Goal: Information Seeking & Learning: Learn about a topic

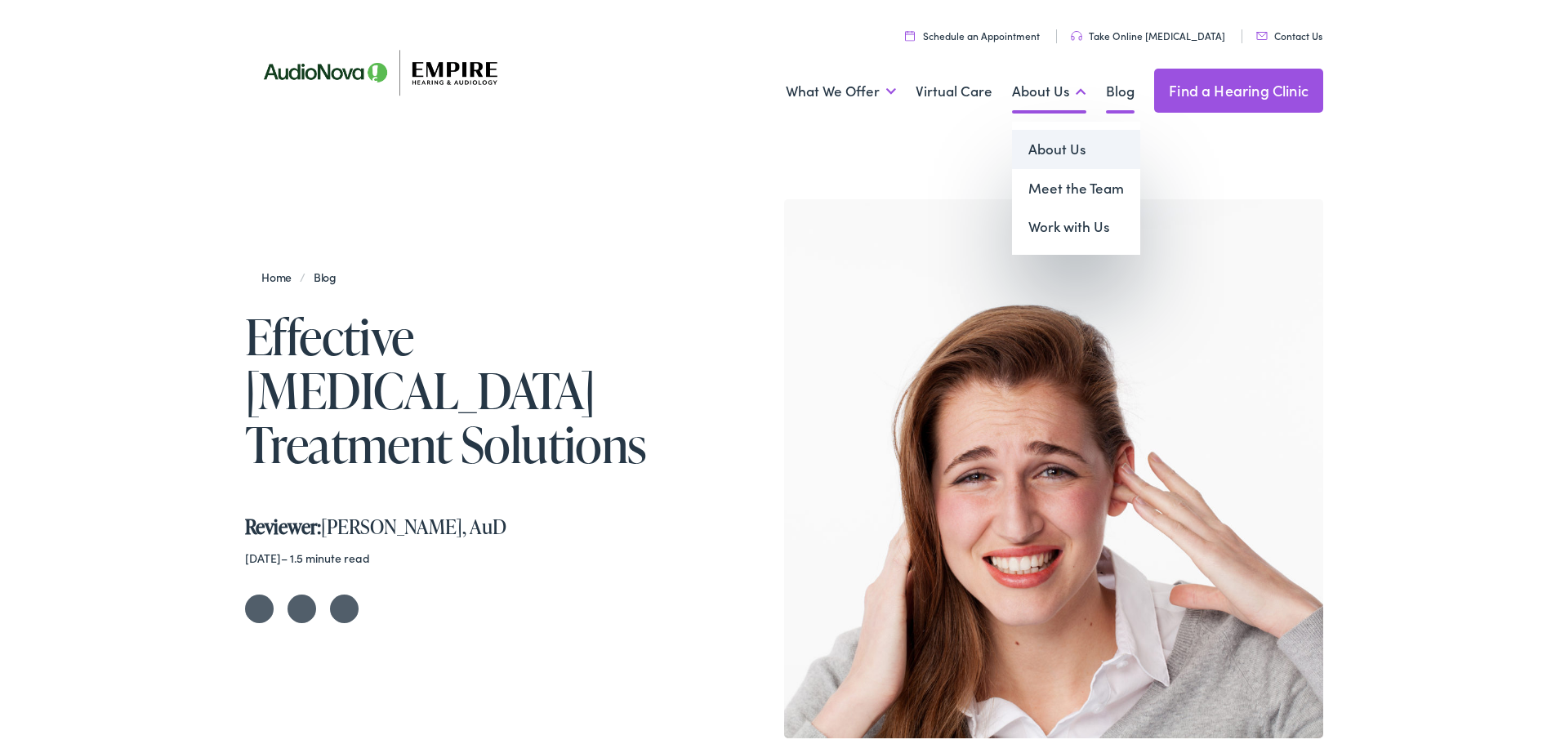
click at [1056, 151] on link "About Us" at bounding box center [1076, 146] width 128 height 39
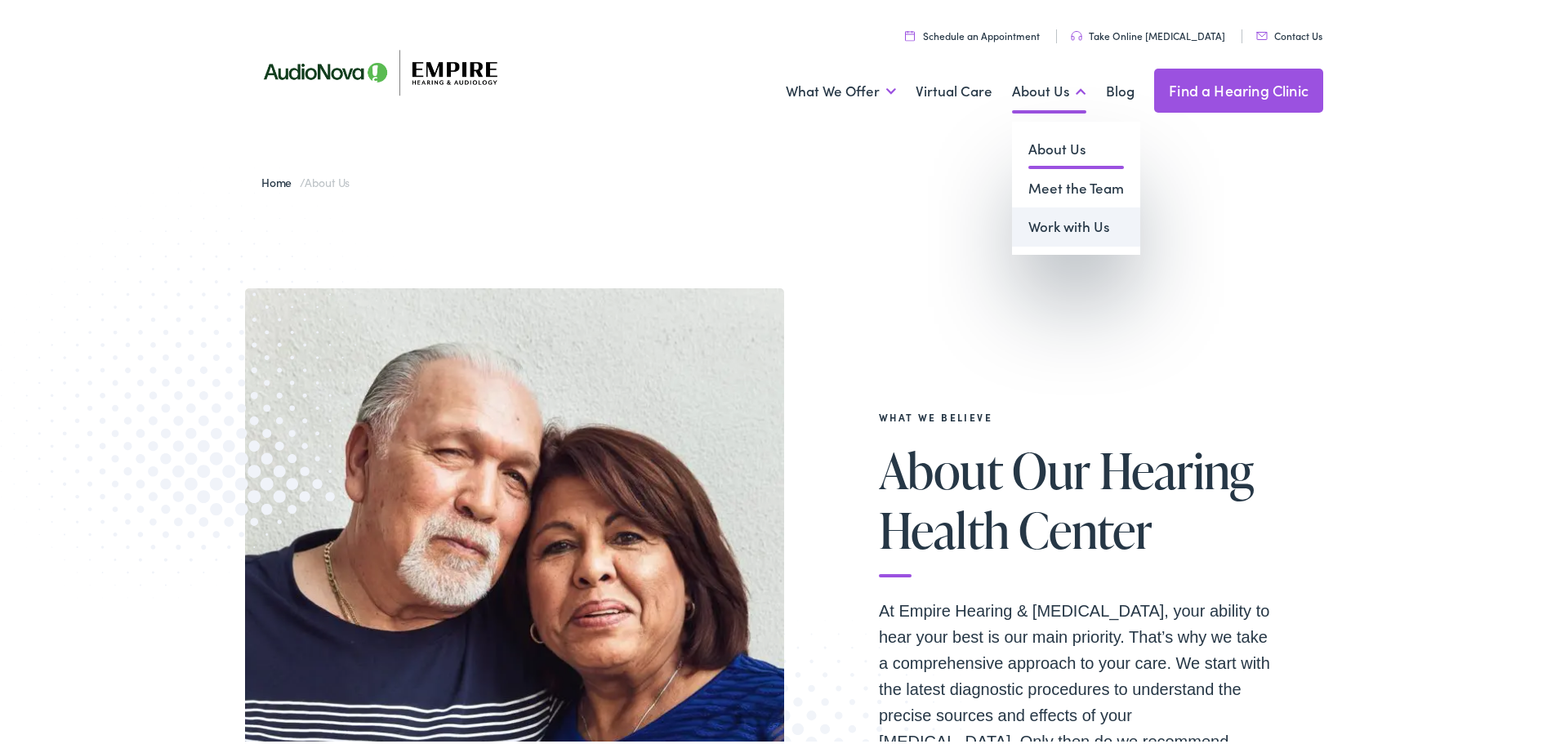
click at [1065, 220] on link "Work with Us" at bounding box center [1076, 223] width 128 height 39
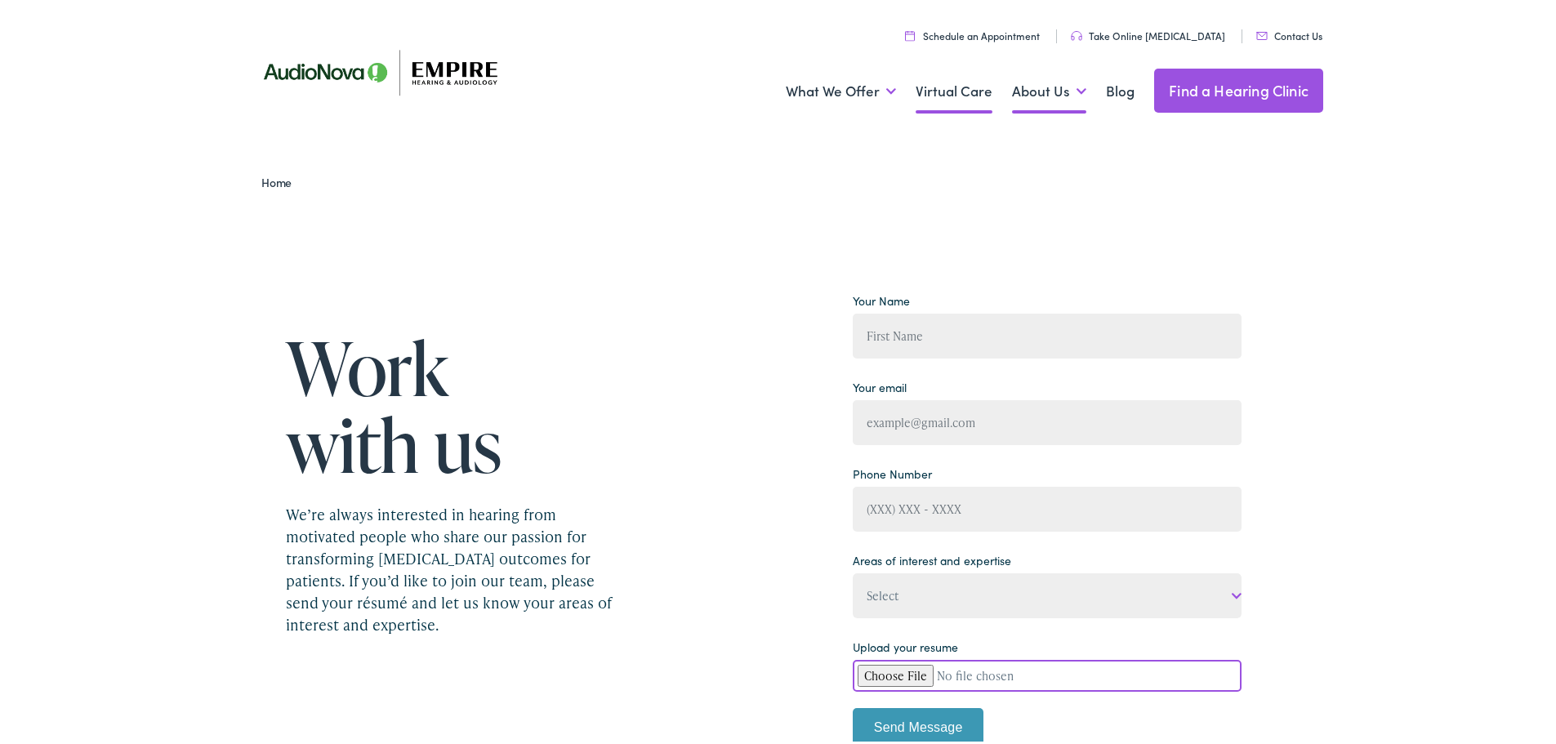
click at [964, 88] on link "Virtual Care" at bounding box center [954, 88] width 77 height 60
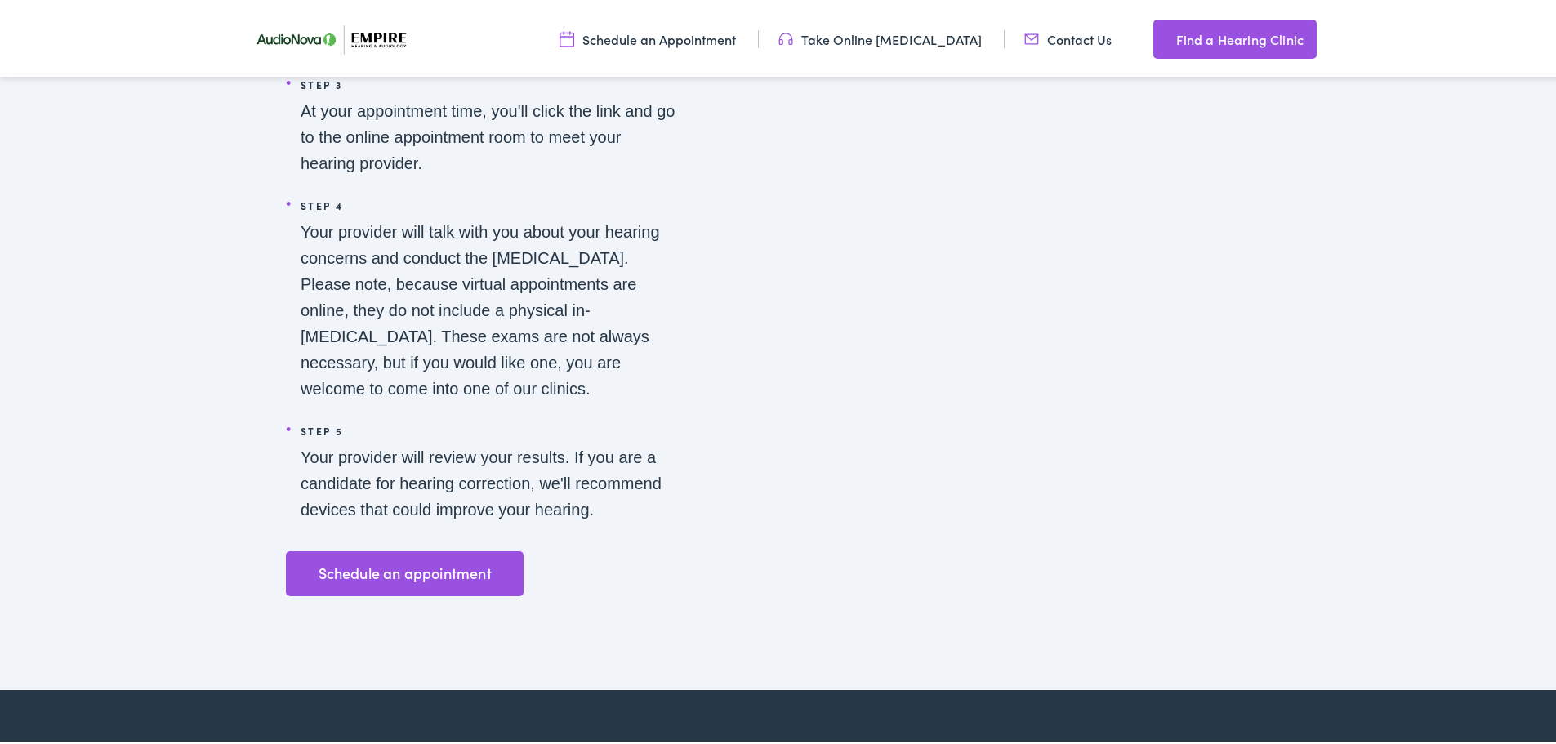
scroll to position [2917, 0]
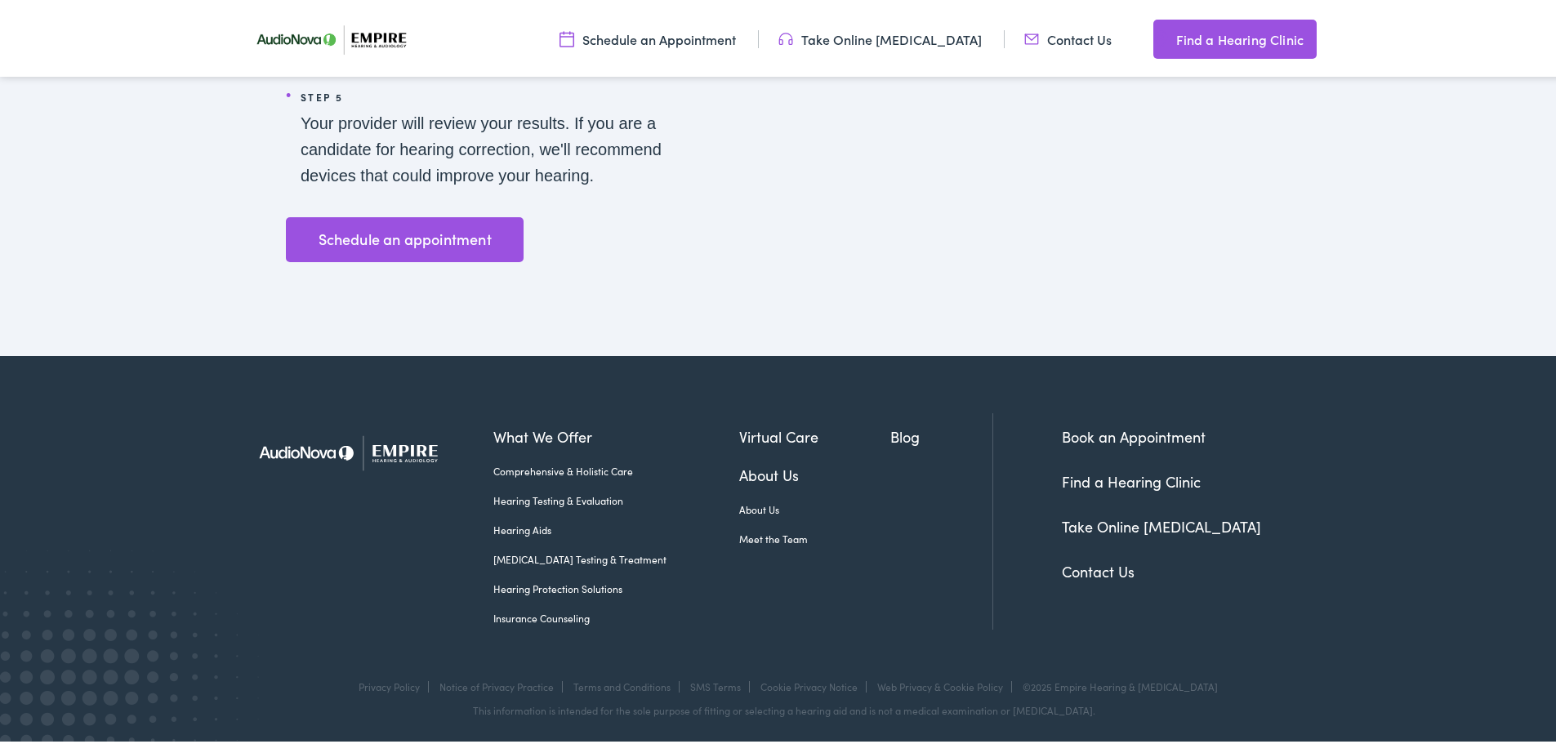
click at [536, 617] on link "Insurance Counseling" at bounding box center [616, 615] width 246 height 15
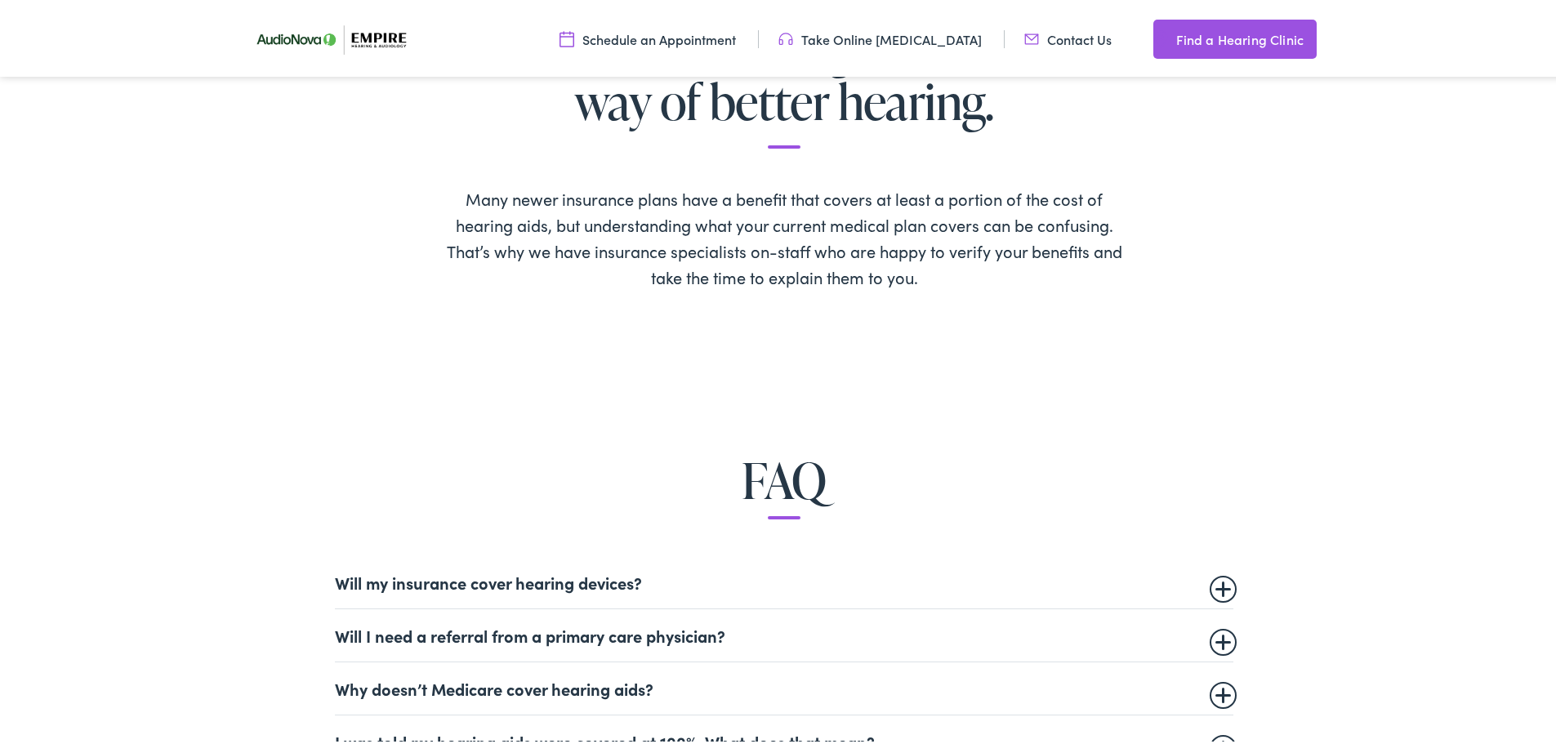
scroll to position [898, 0]
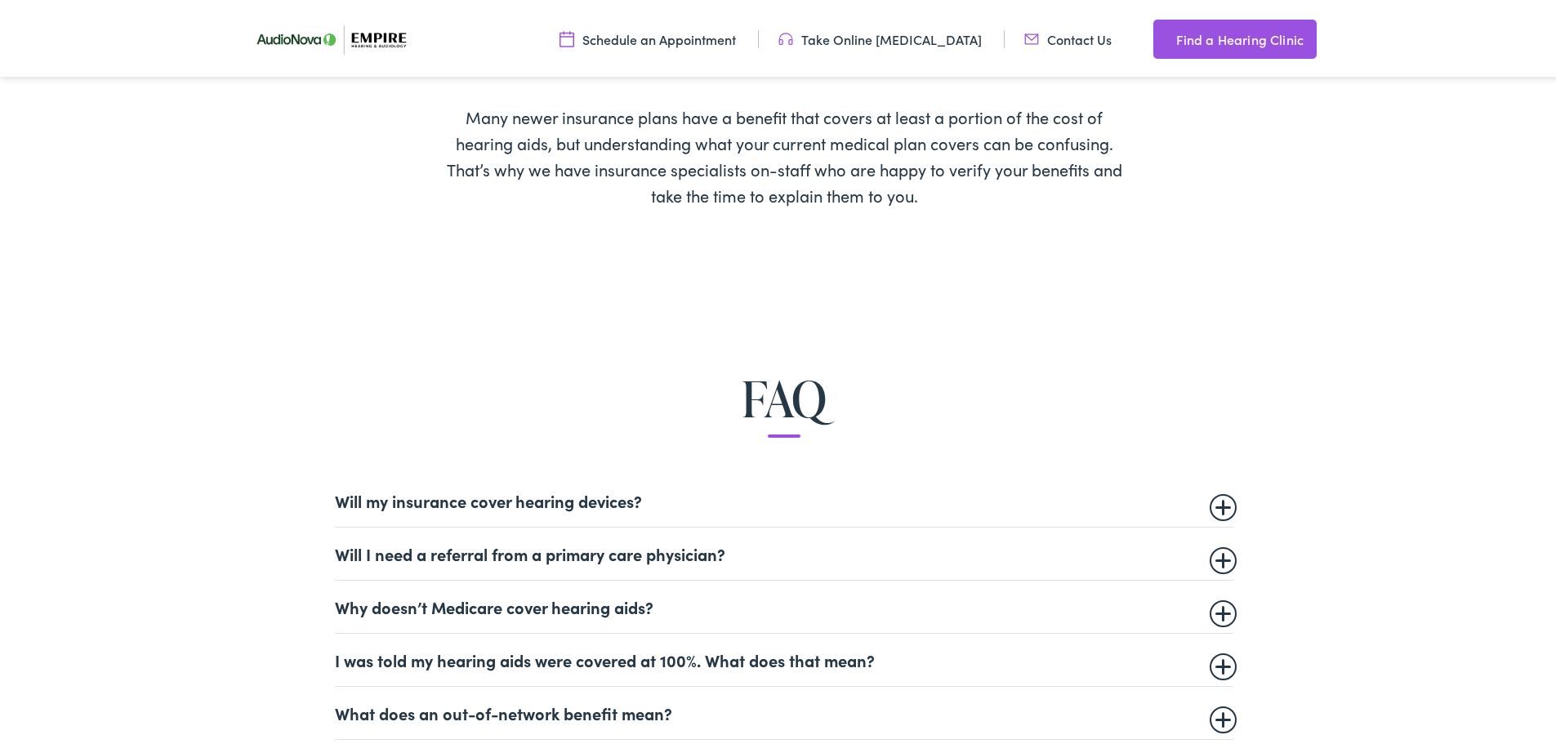
click at [658, 500] on summary "Will my insurance cover hearing devices?" at bounding box center [784, 498] width 898 height 20
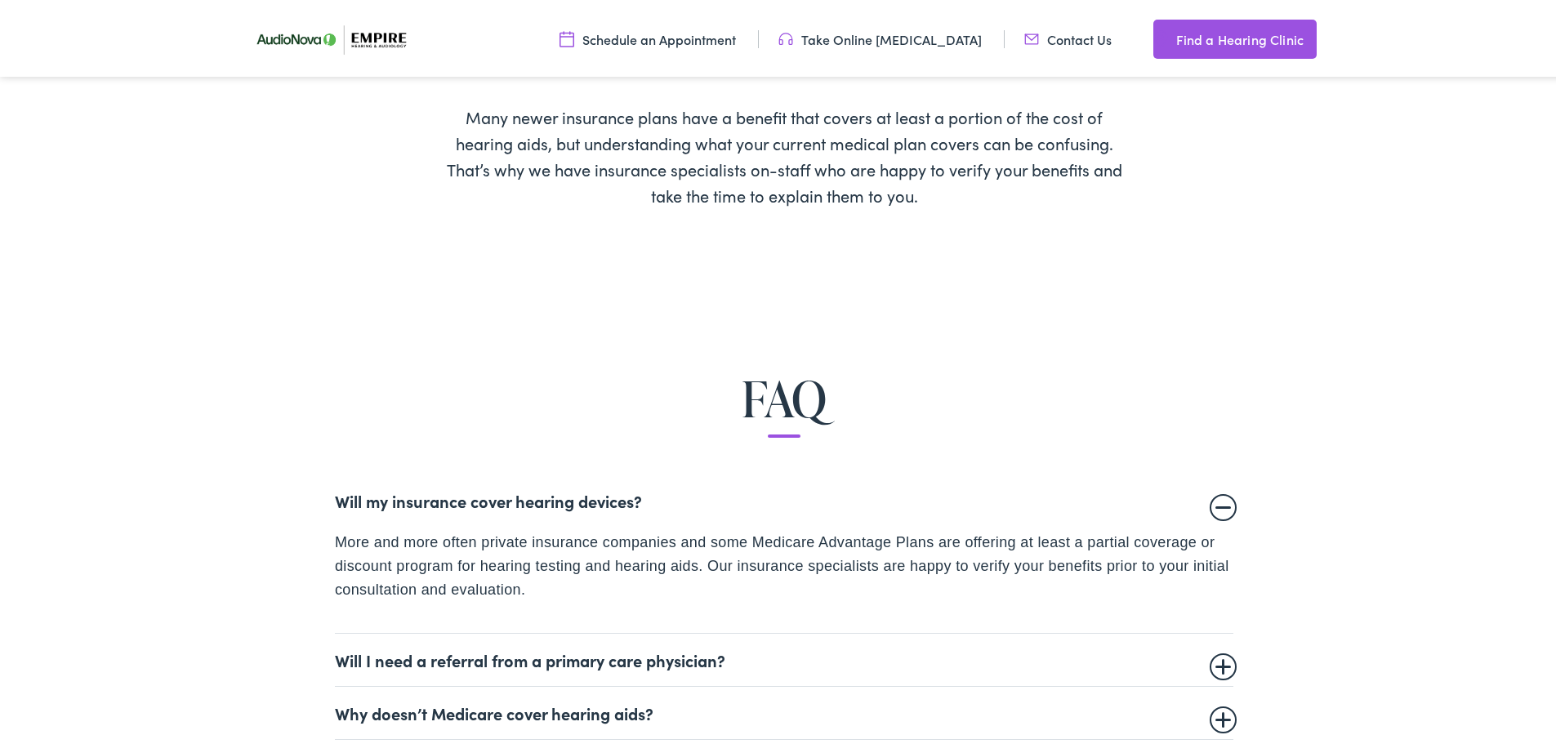
click at [659, 500] on summary "Will my insurance cover hearing devices?" at bounding box center [784, 498] width 898 height 20
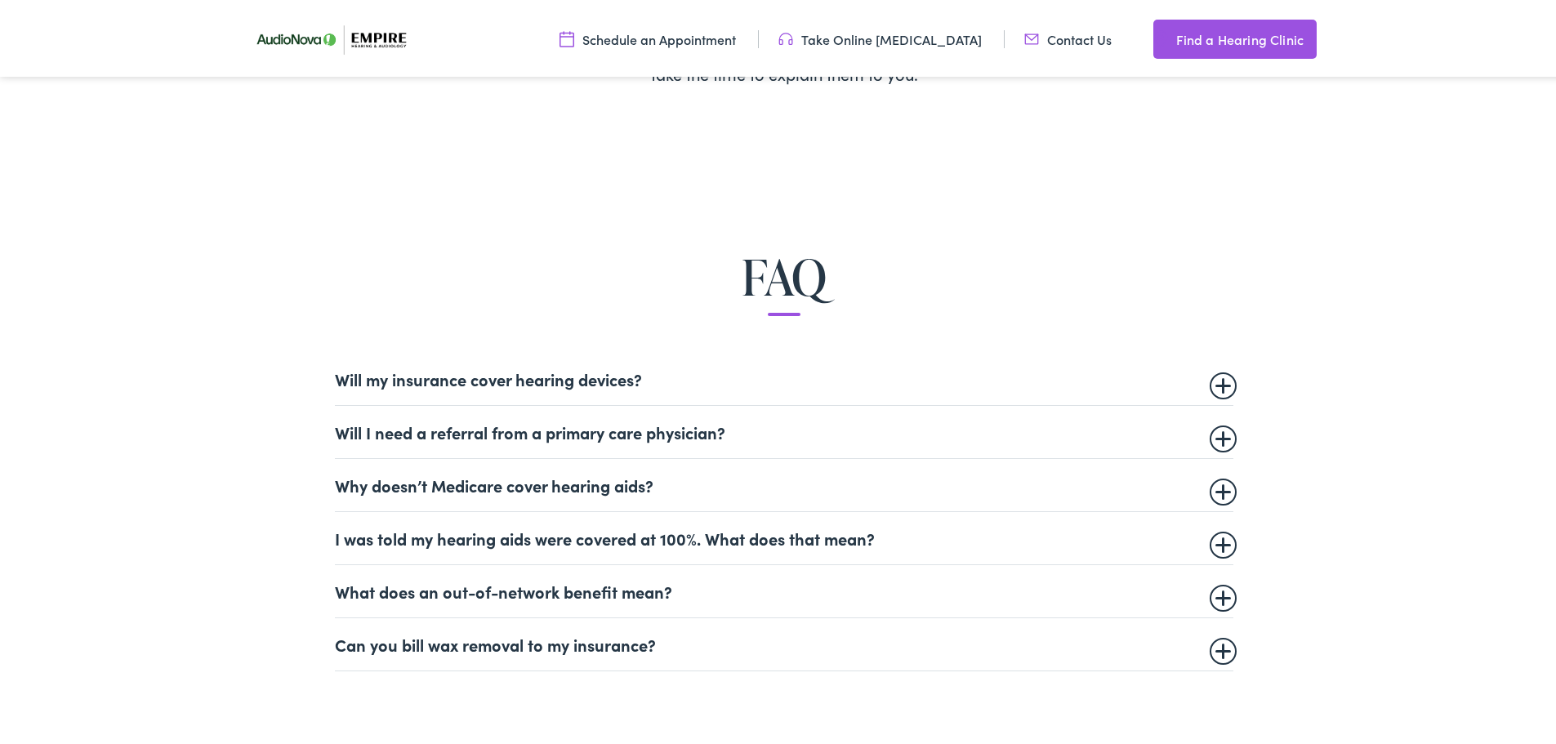
scroll to position [1062, 0]
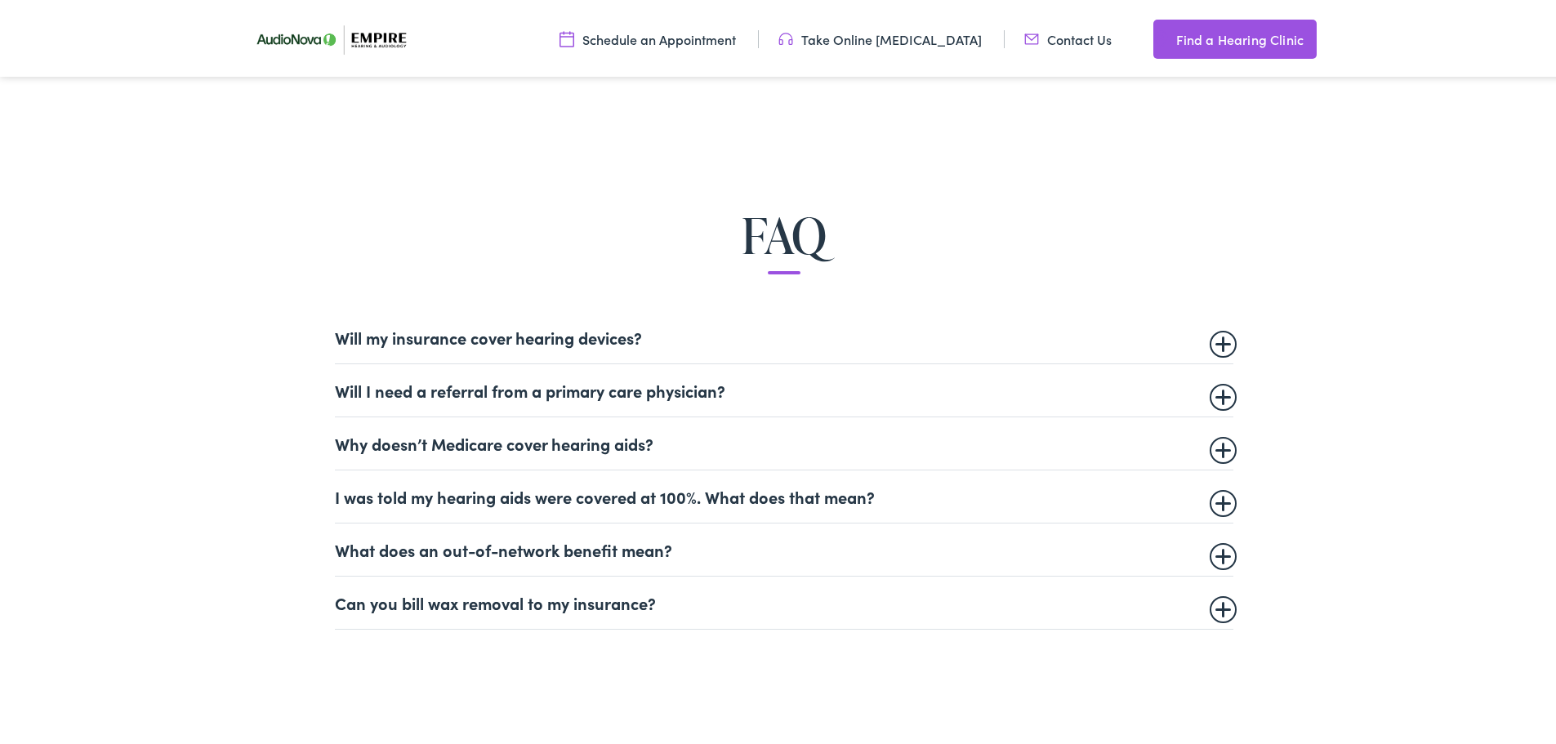
click at [697, 386] on summary "Will I need a referral from a primary care physician?" at bounding box center [784, 387] width 898 height 20
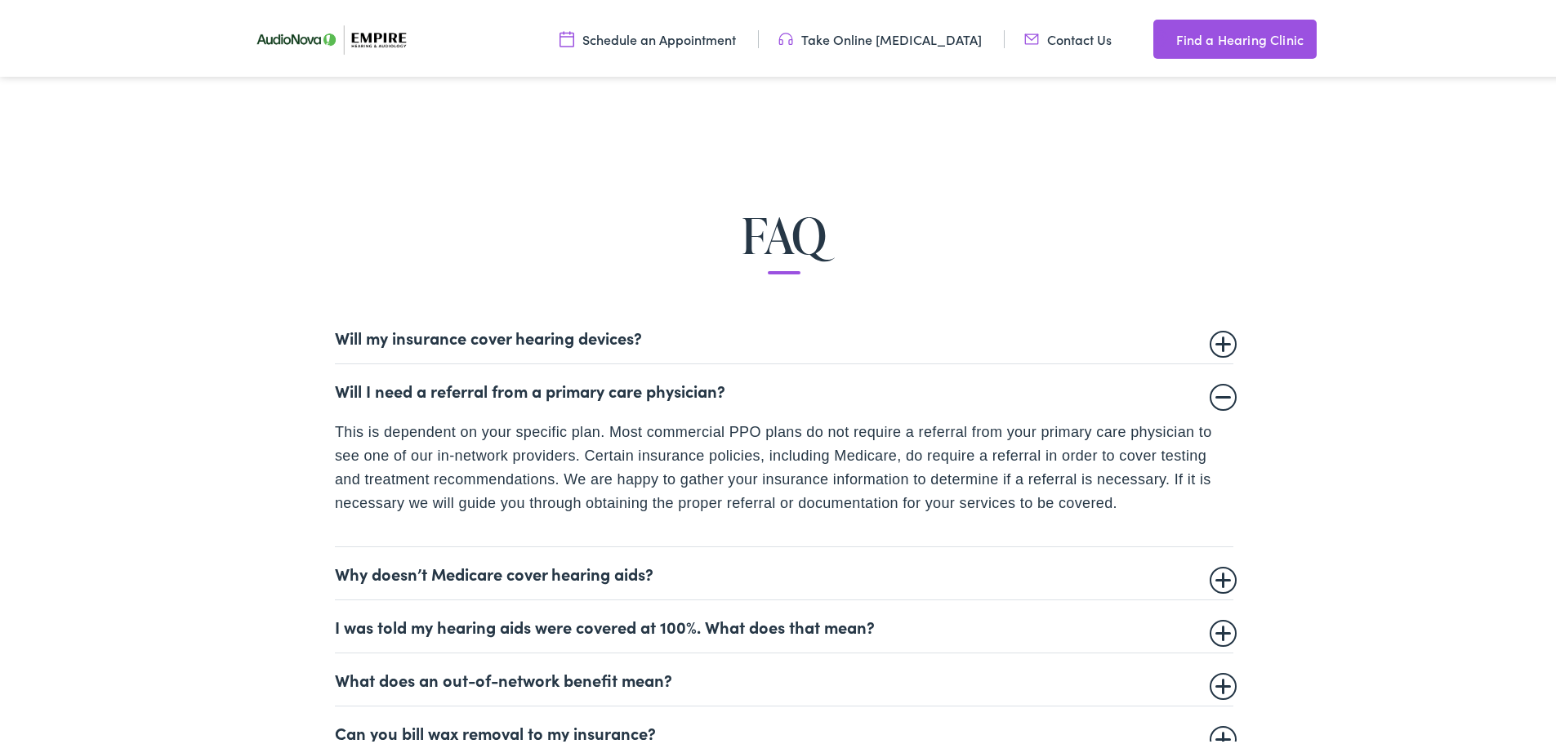
click at [697, 386] on summary "Will I need a referral from a primary care physician?" at bounding box center [784, 387] width 898 height 20
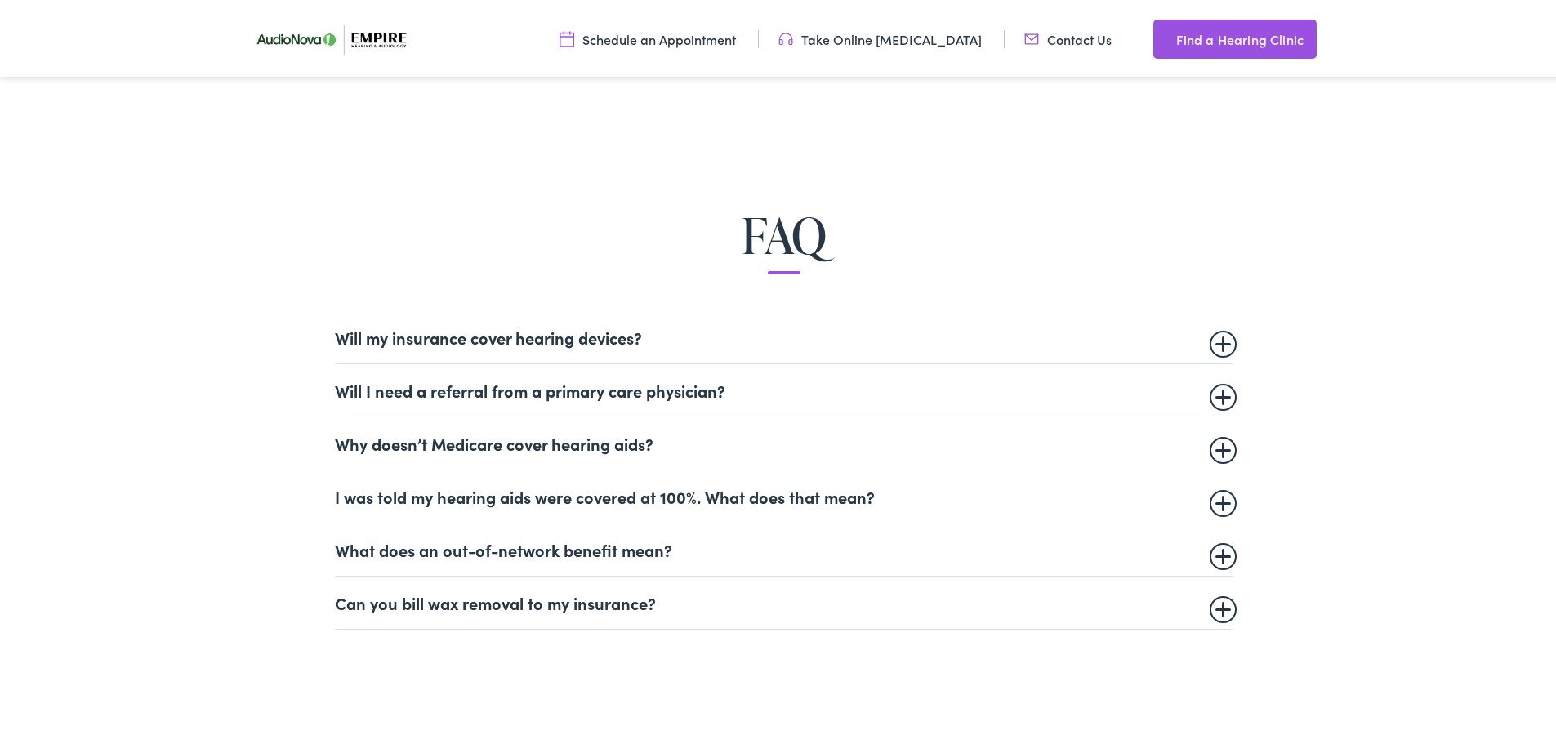
click at [648, 556] on summary "What does an out-of-network benefit mean?" at bounding box center [784, 547] width 898 height 20
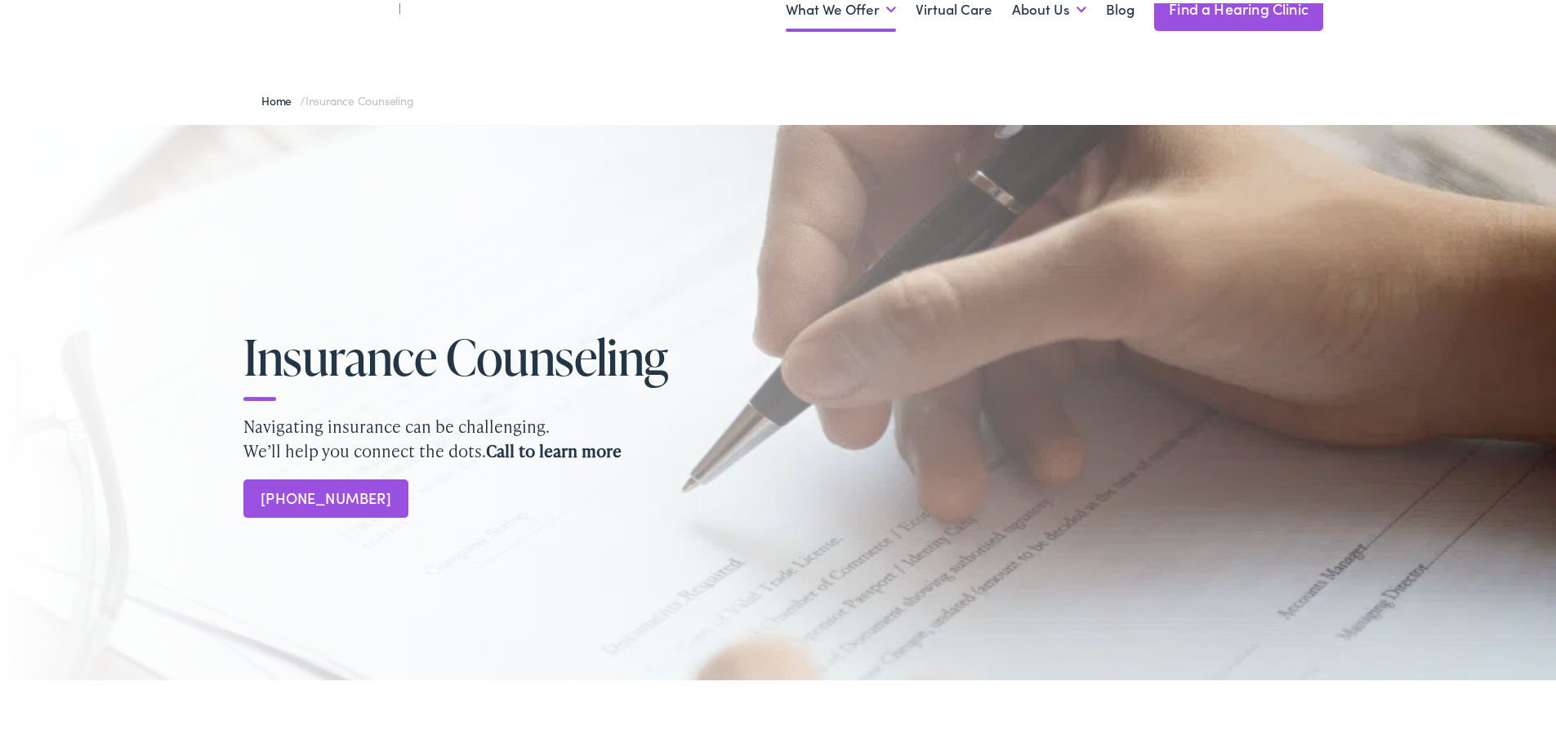
scroll to position [0, 0]
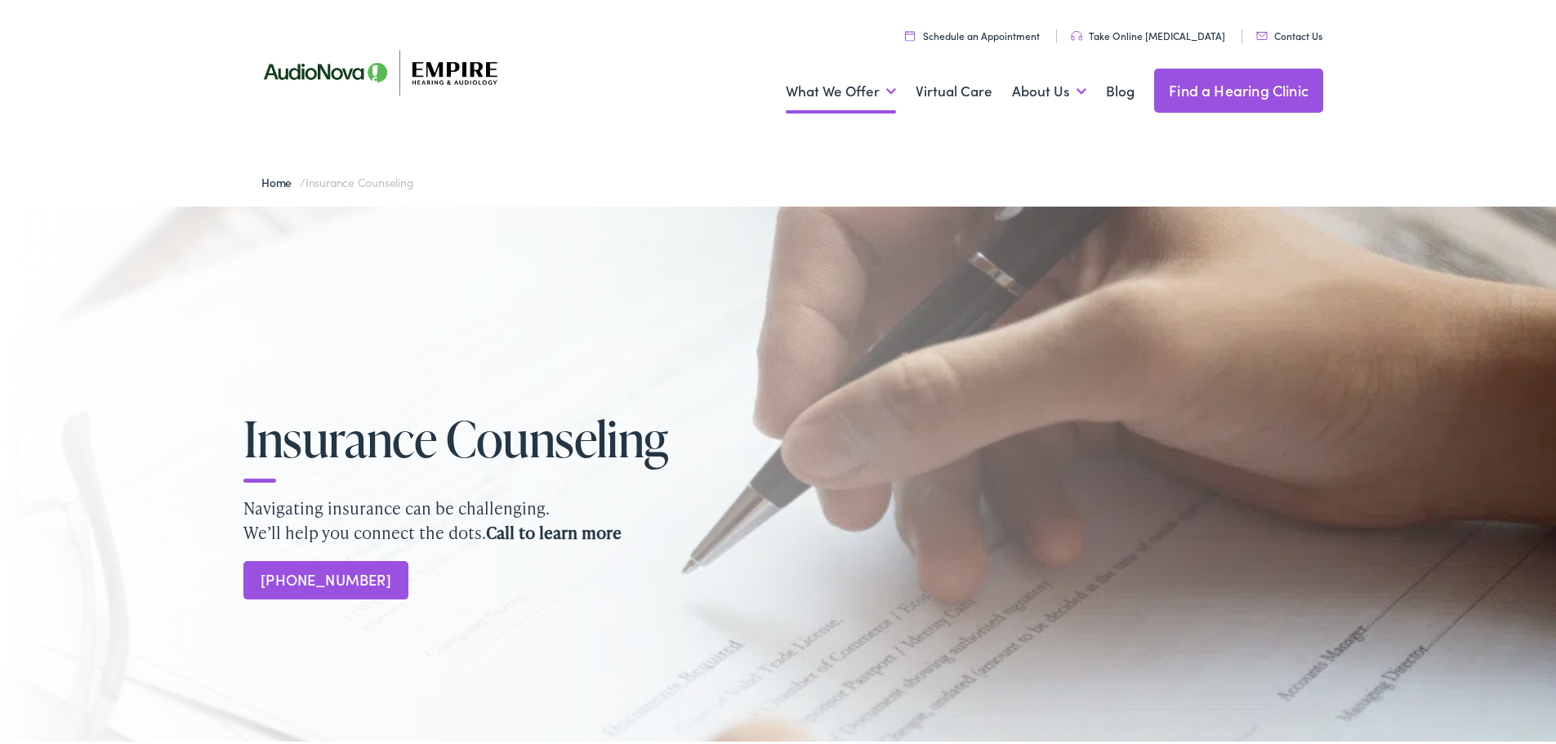
click at [1283, 40] on ul "Schedule an Appointment Take Online [MEDICAL_DATA] Contact Us Find a Hearing Cl…" at bounding box center [790, 31] width 1090 height 22
click at [1284, 32] on link "Contact Us" at bounding box center [1289, 32] width 66 height 14
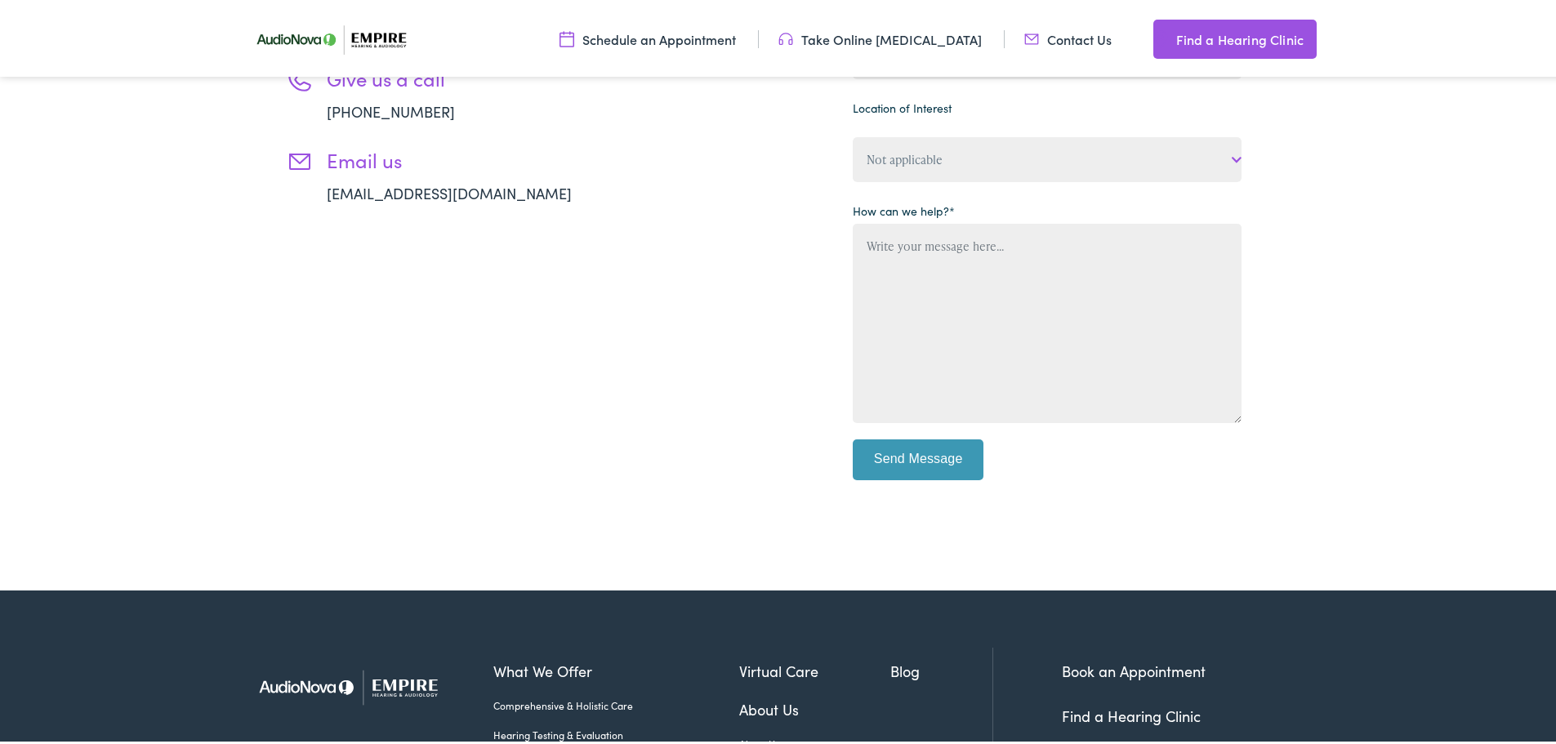
scroll to position [653, 0]
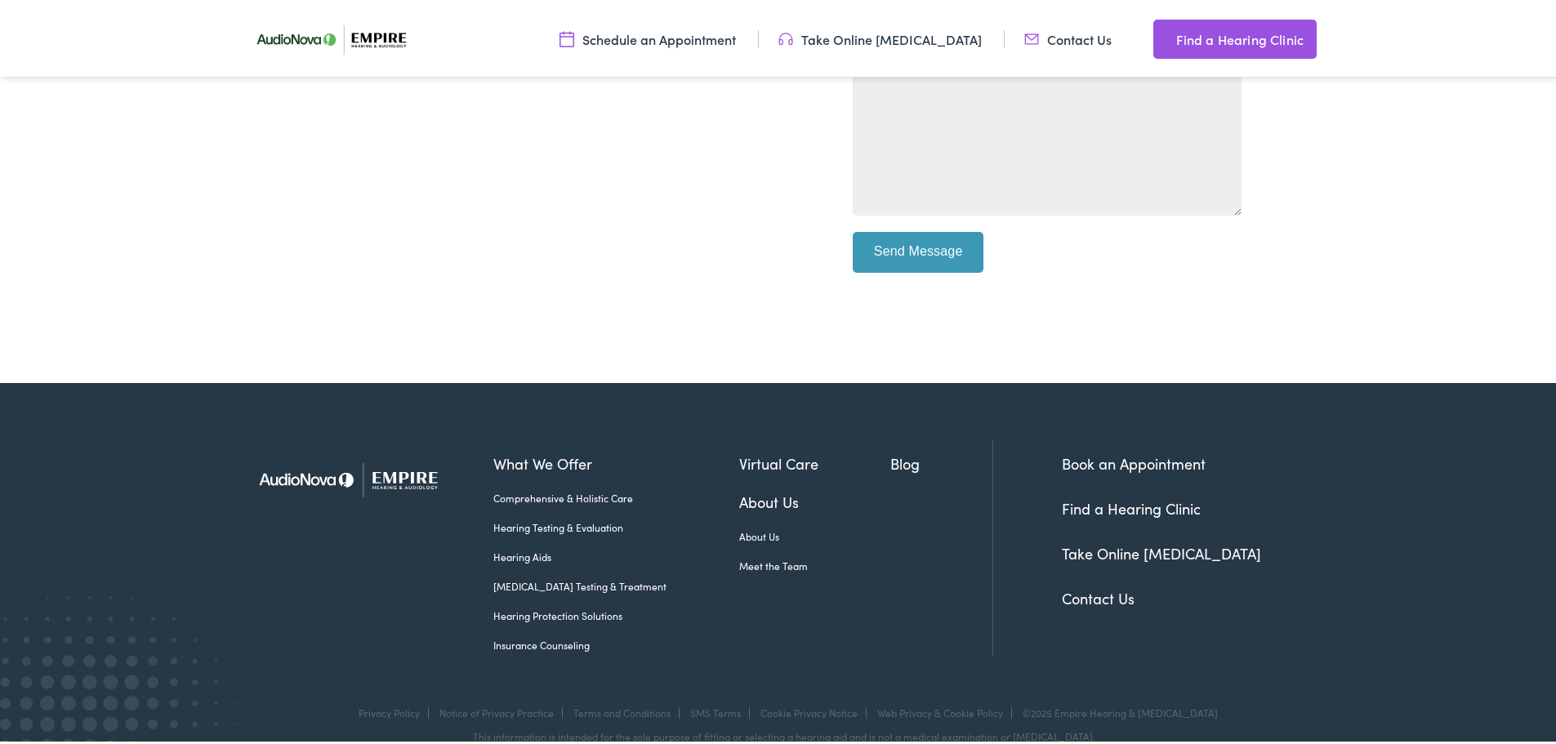
click at [739, 535] on link "About Us" at bounding box center [815, 533] width 152 height 15
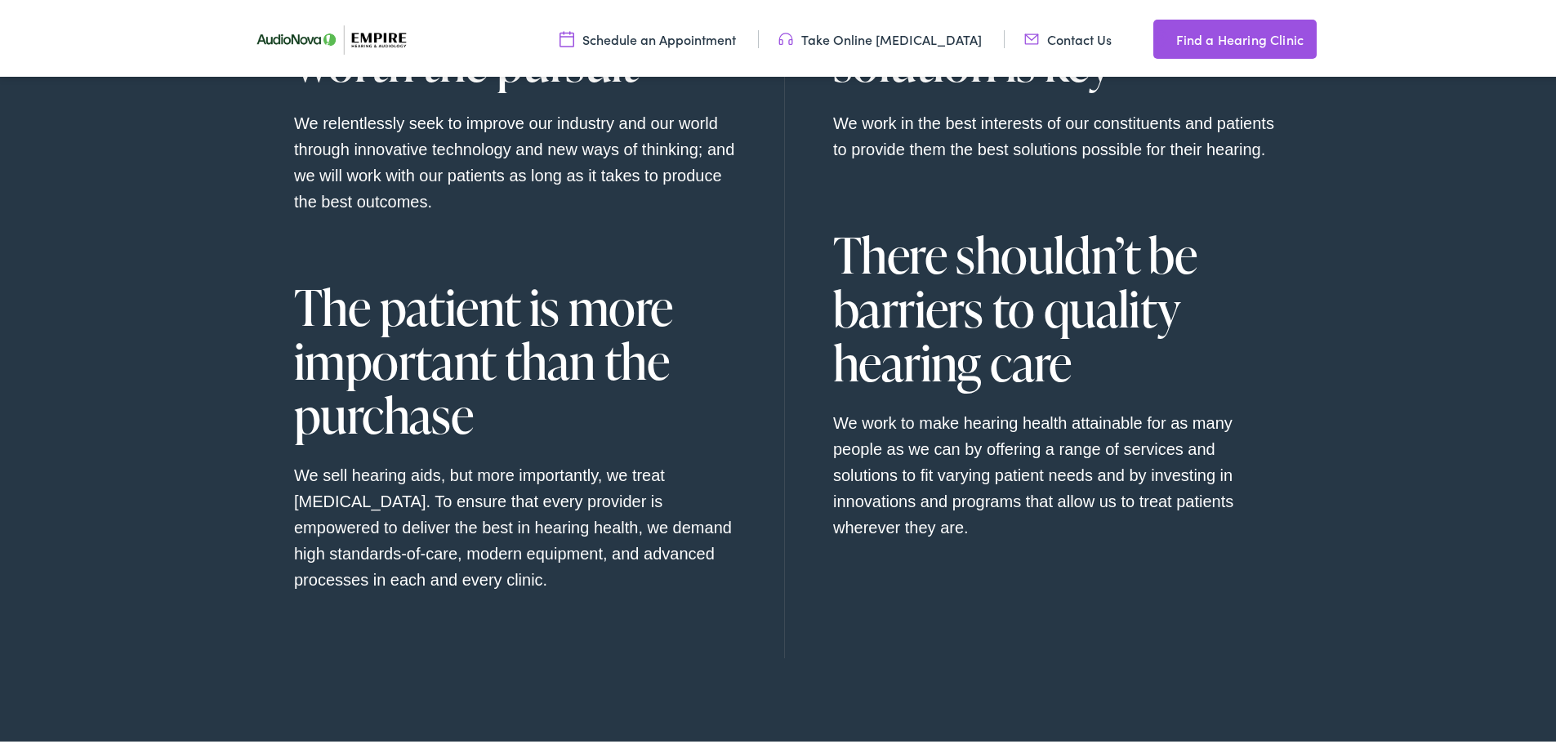
scroll to position [1879, 0]
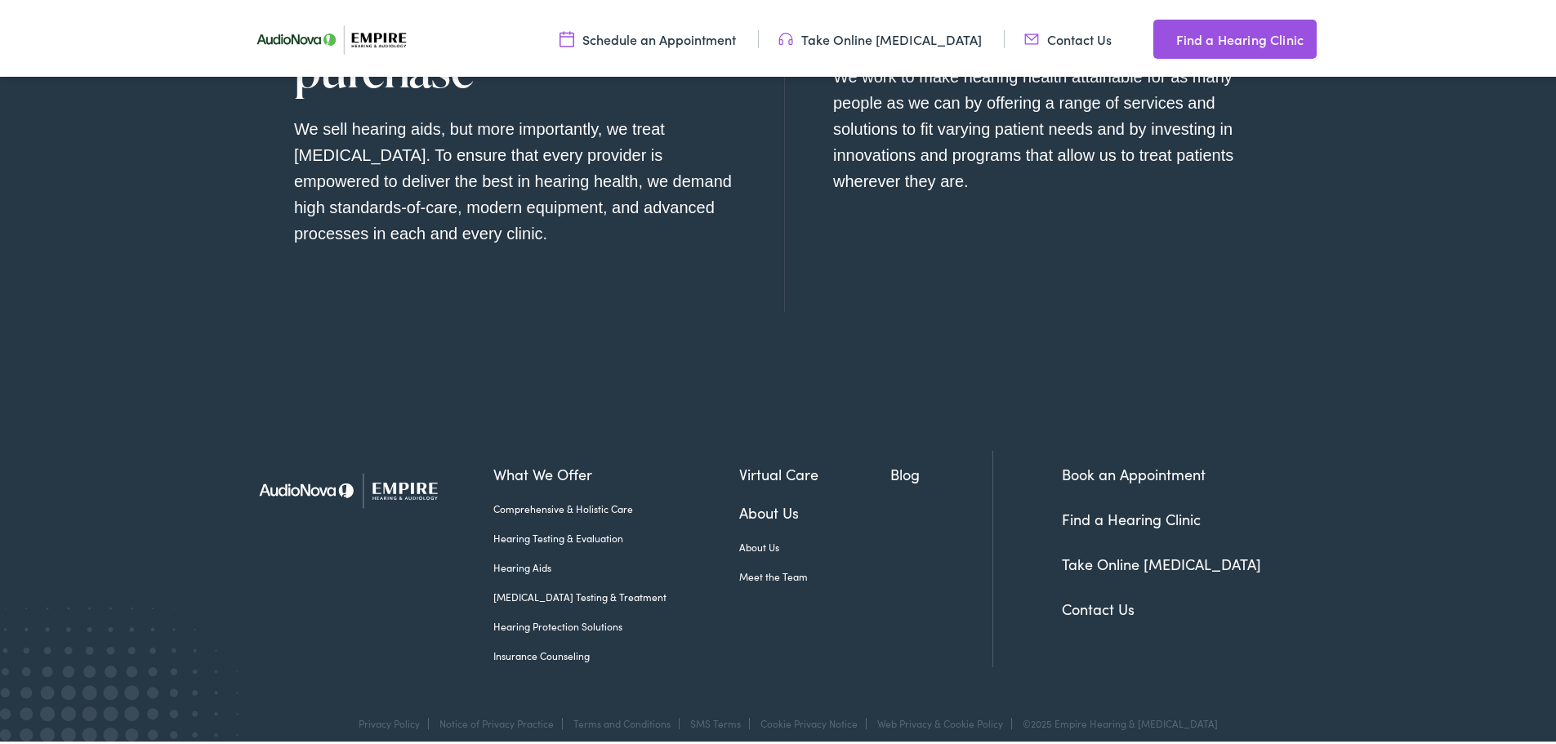
click at [599, 591] on link "[MEDICAL_DATA] Testing & Treatment" at bounding box center [616, 593] width 246 height 15
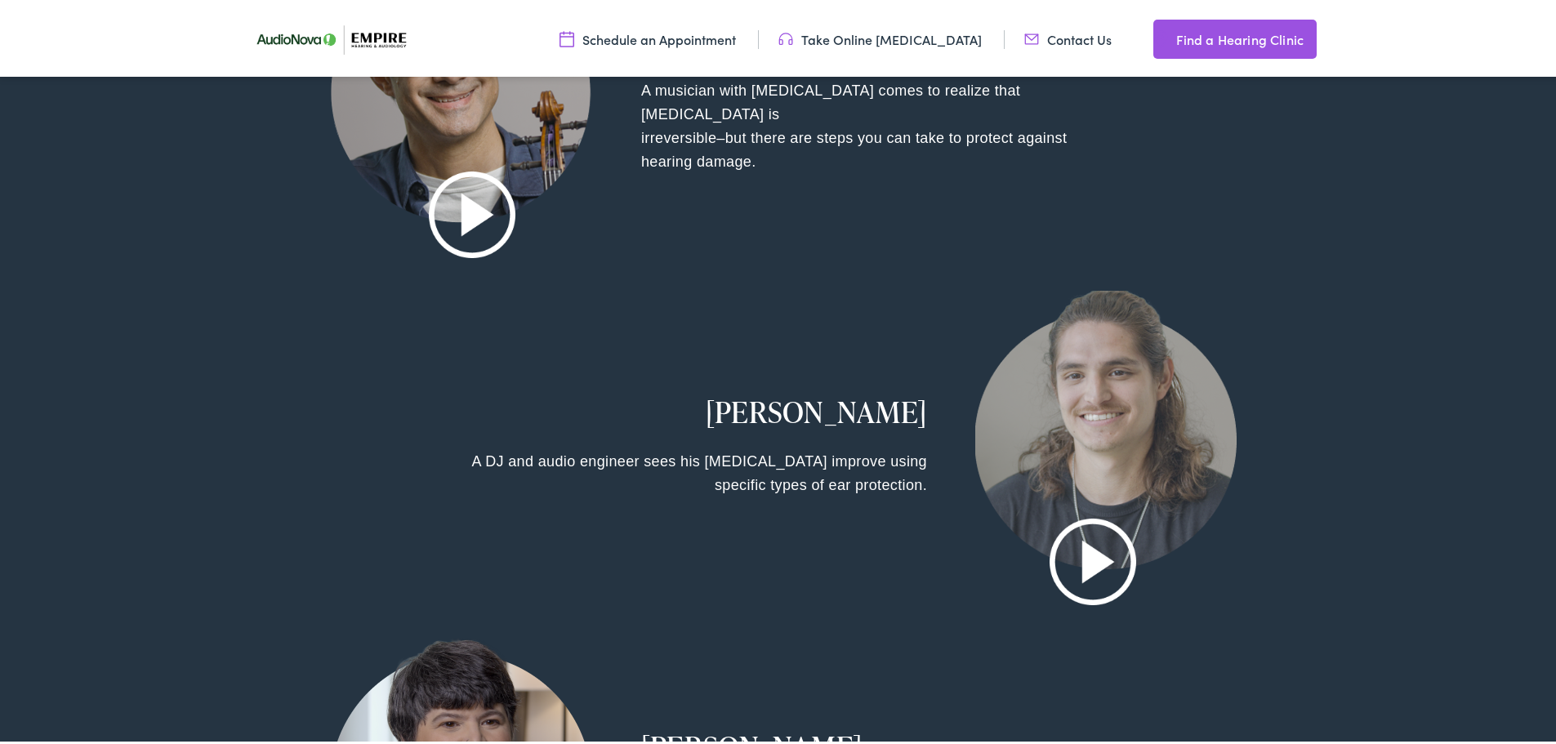
scroll to position [2450, 0]
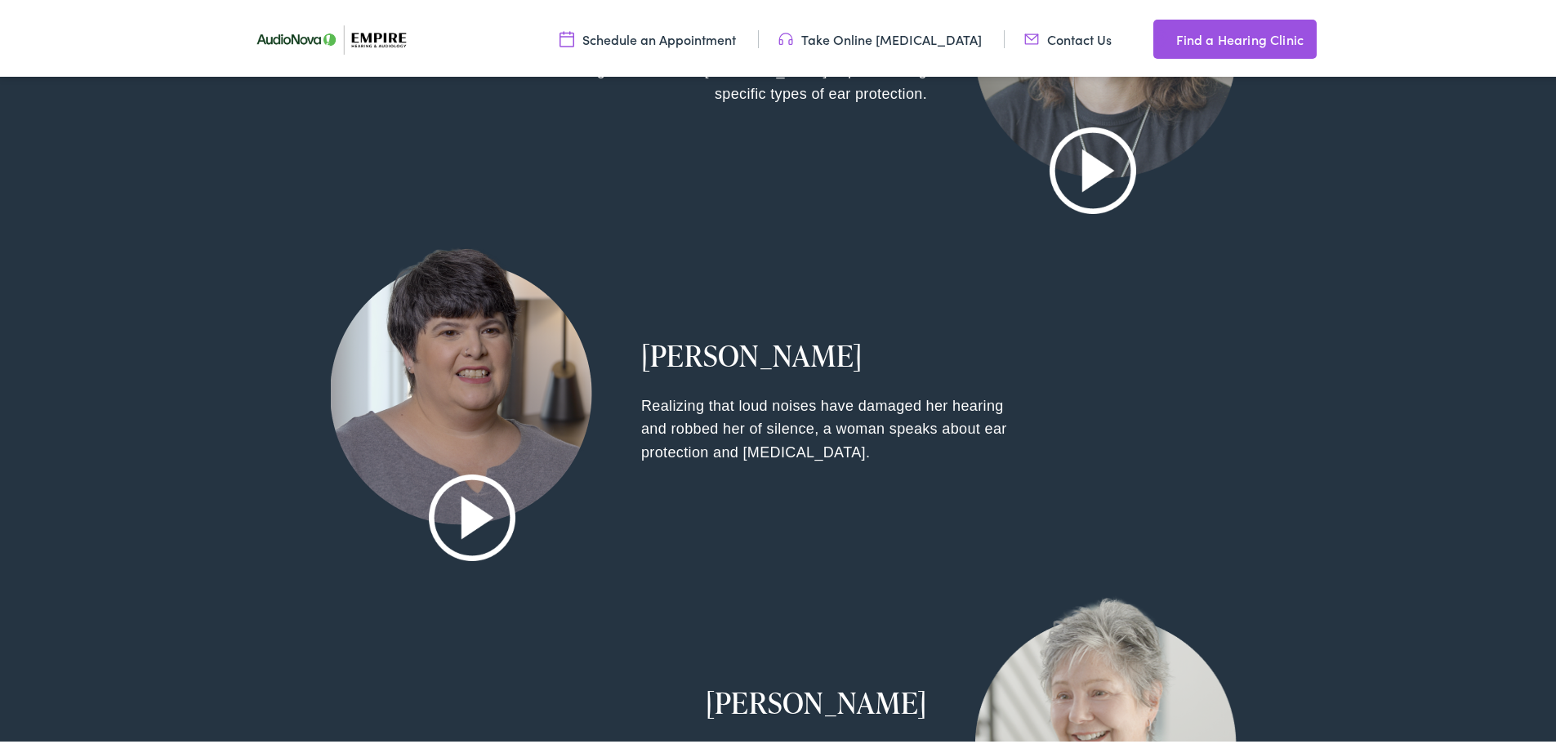
click at [306, 34] on img at bounding box center [339, 36] width 188 height 66
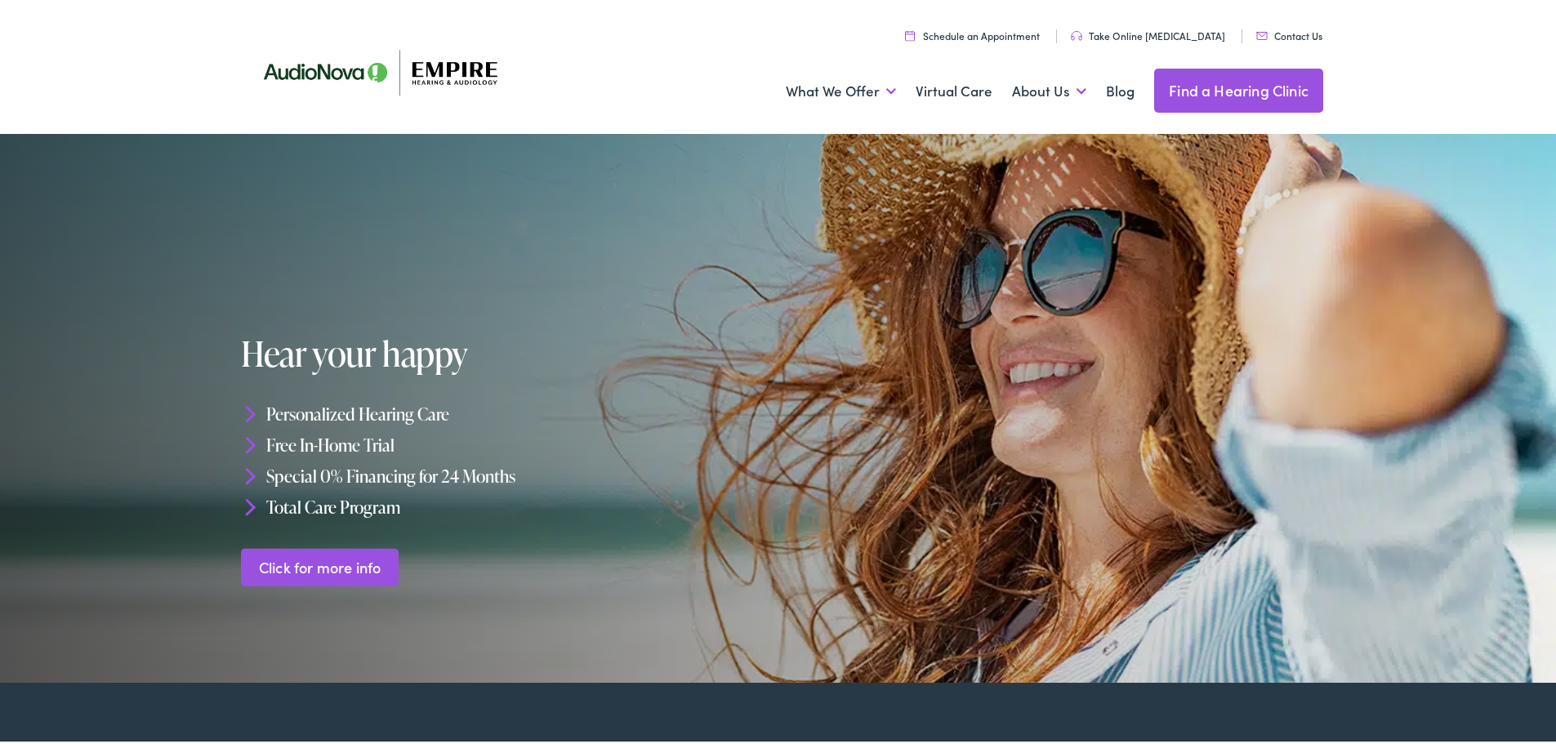
click at [335, 570] on link "Click for more info" at bounding box center [320, 564] width 158 height 38
click at [343, 562] on link "Click for more info" at bounding box center [320, 564] width 158 height 38
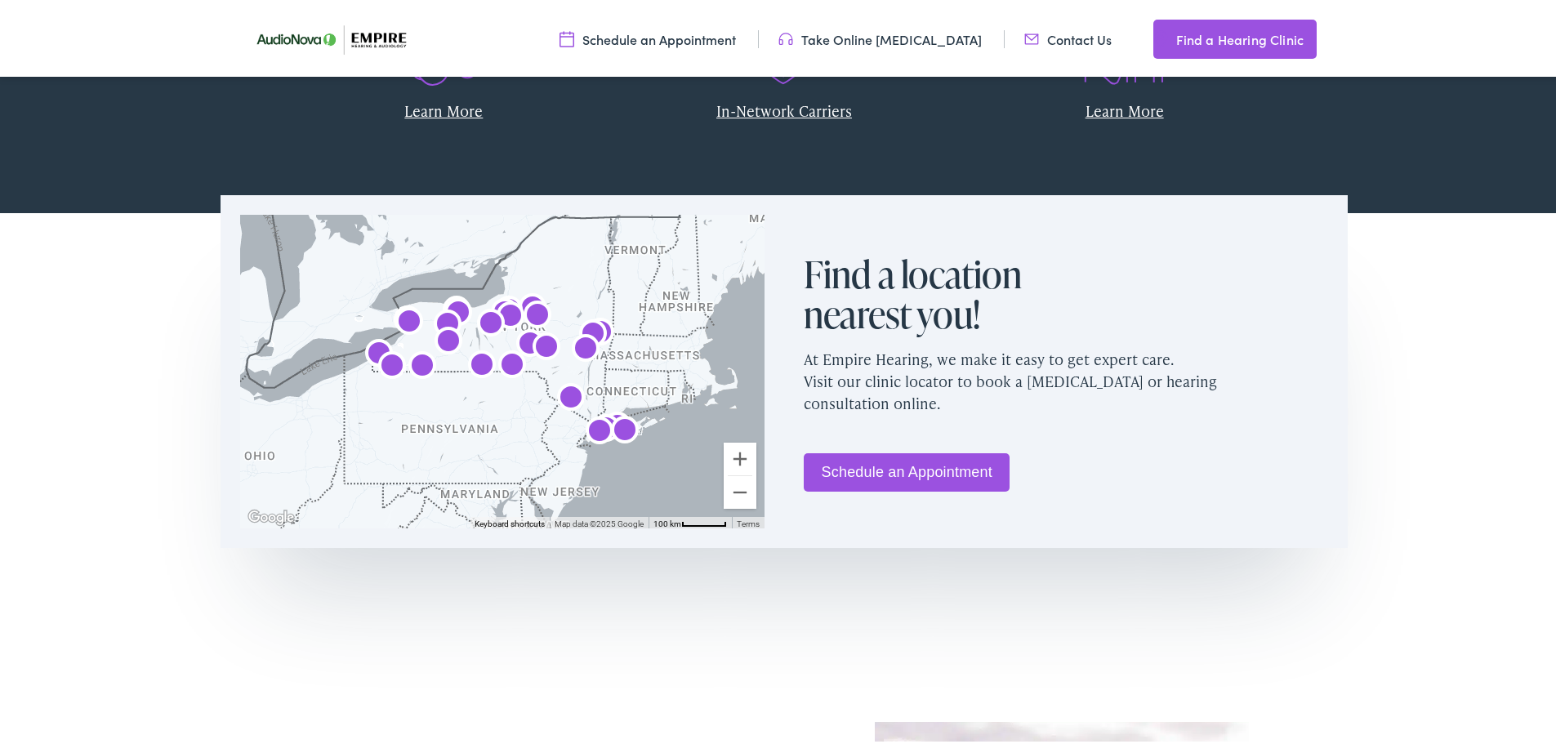
scroll to position [898, 0]
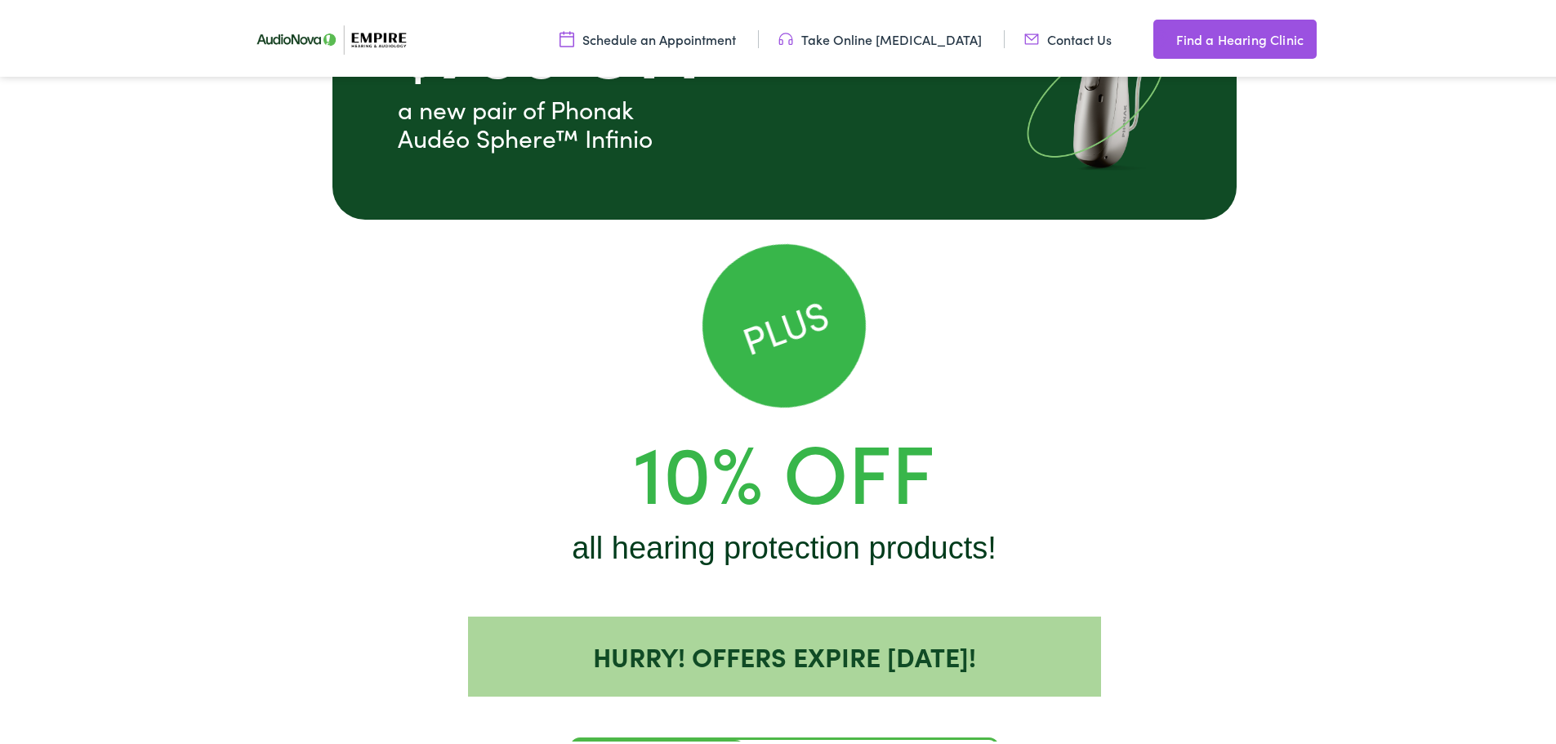
scroll to position [1552, 0]
